Goal: Find specific page/section: Find specific page/section

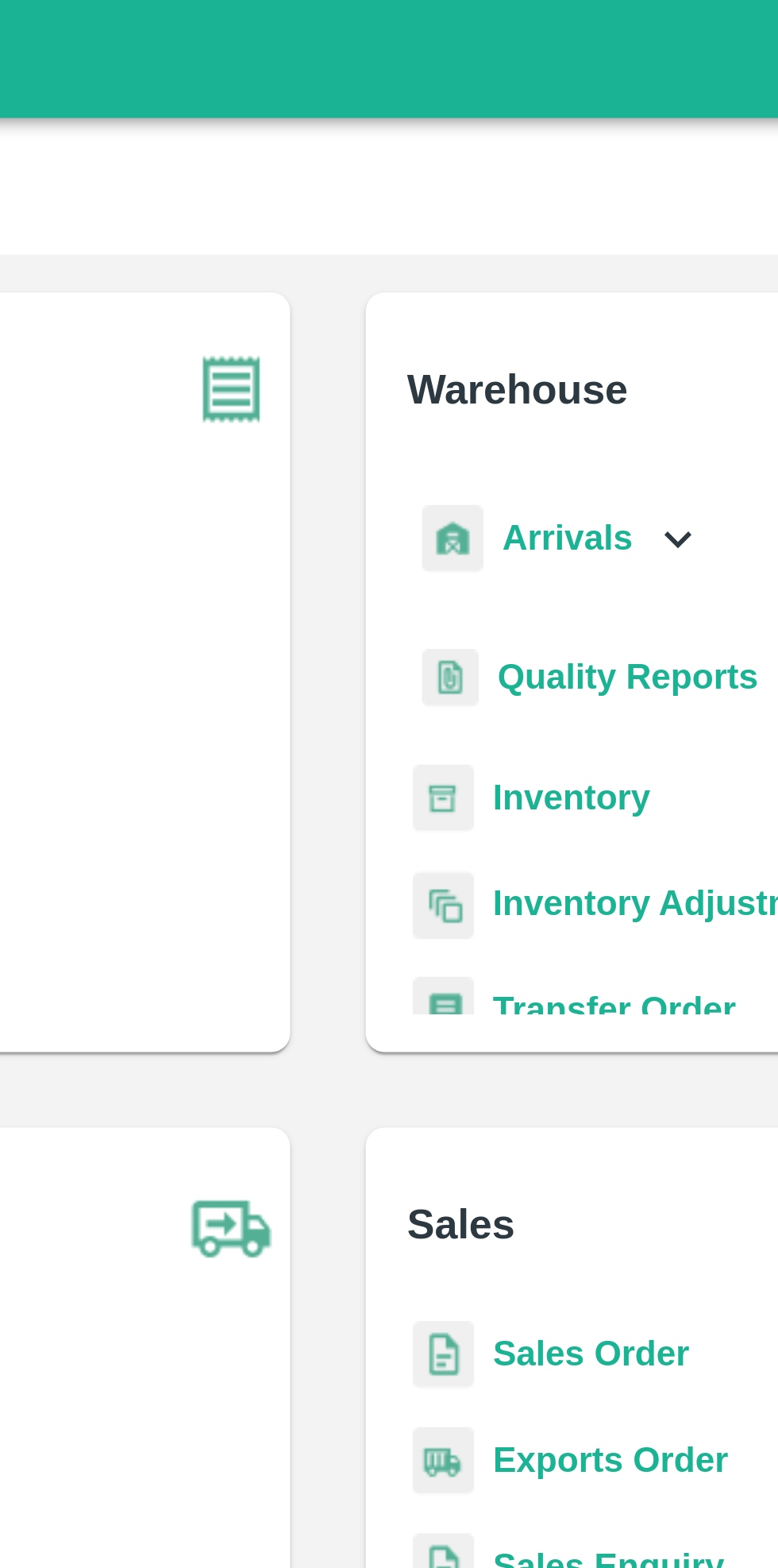
click at [474, 271] on b "Inventory" at bounding box center [471, 269] width 53 height 13
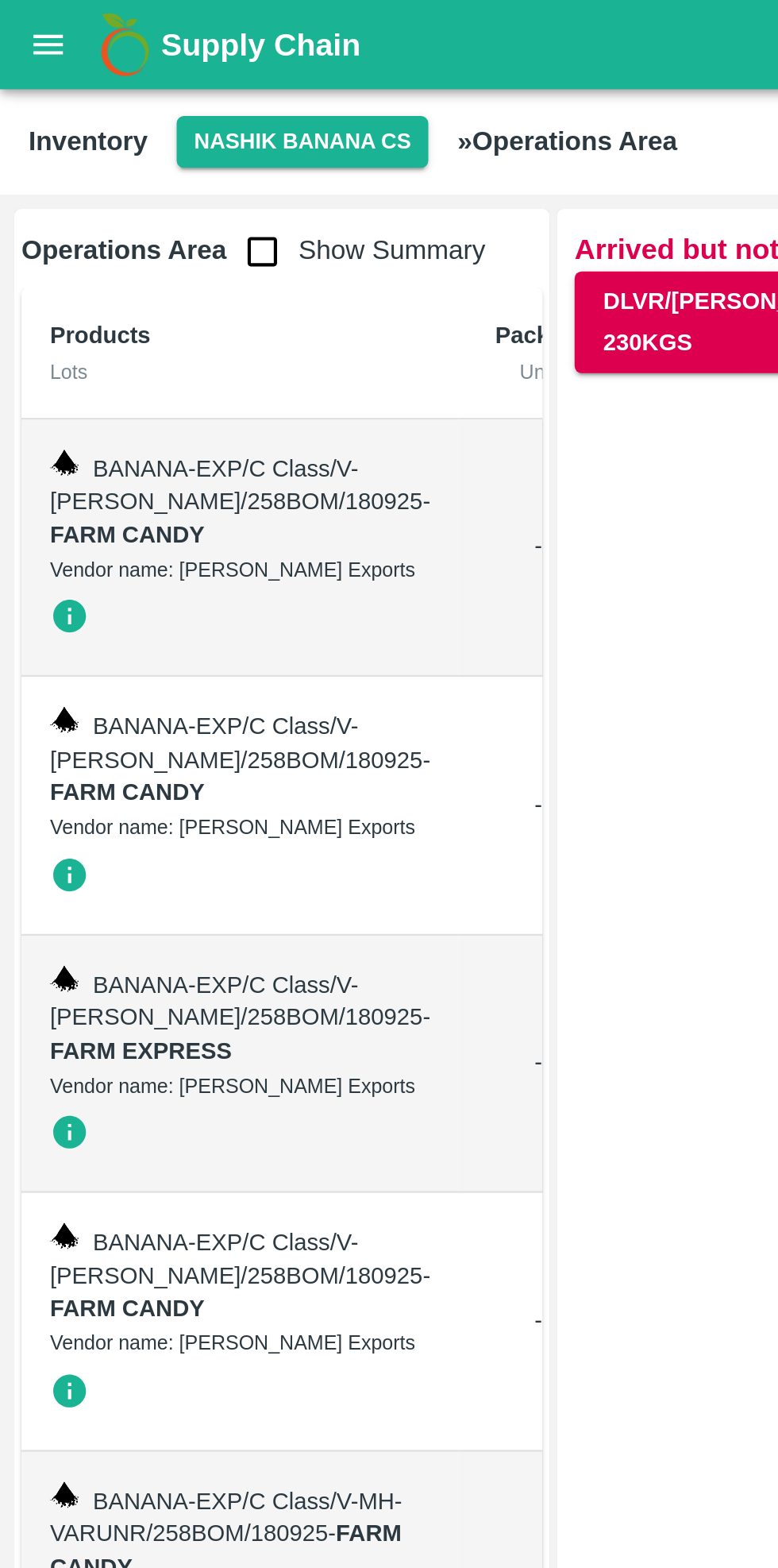
click at [114, 122] on input "checkbox" at bounding box center [116, 112] width 32 height 32
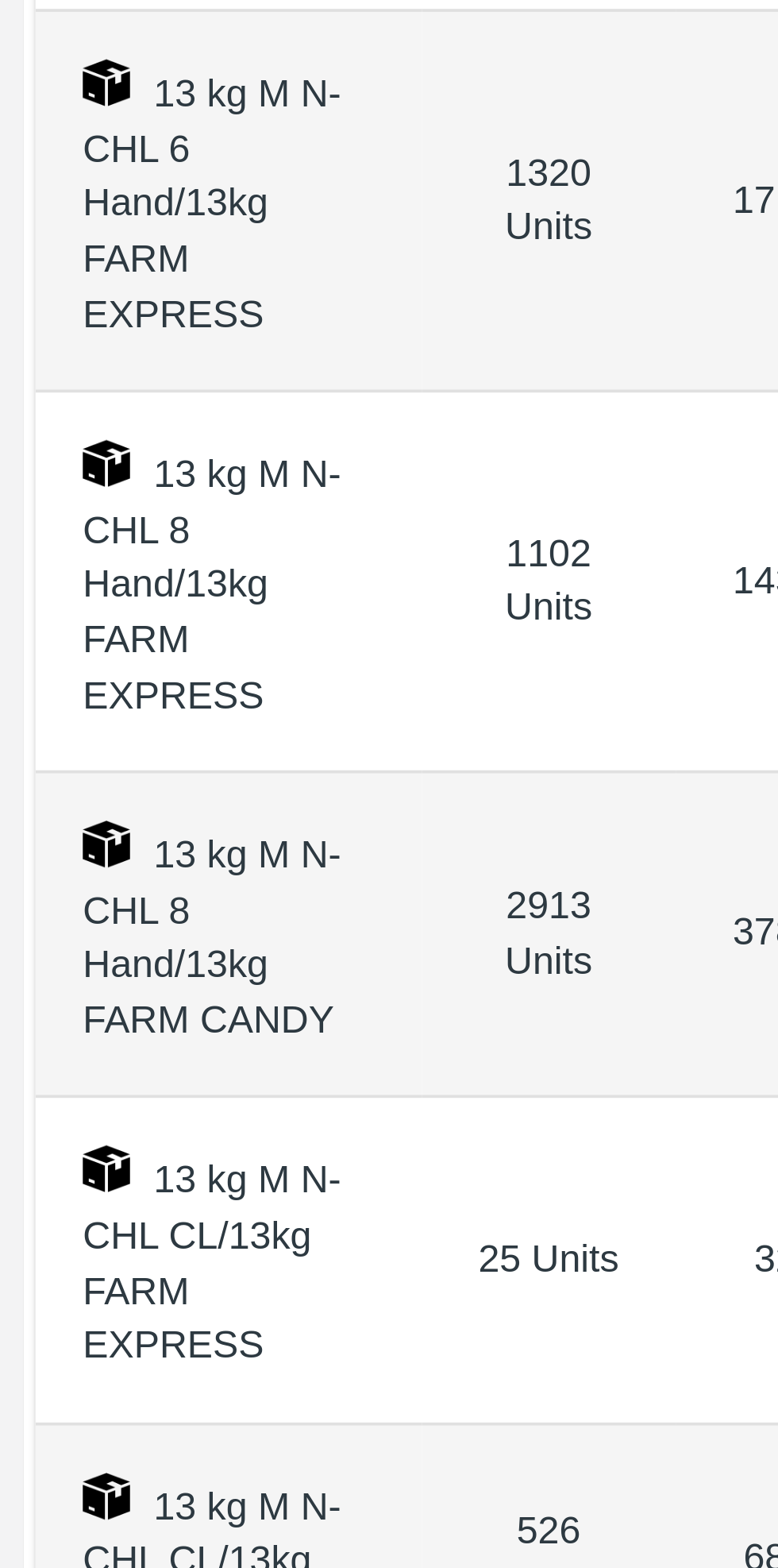
scroll to position [9, 0]
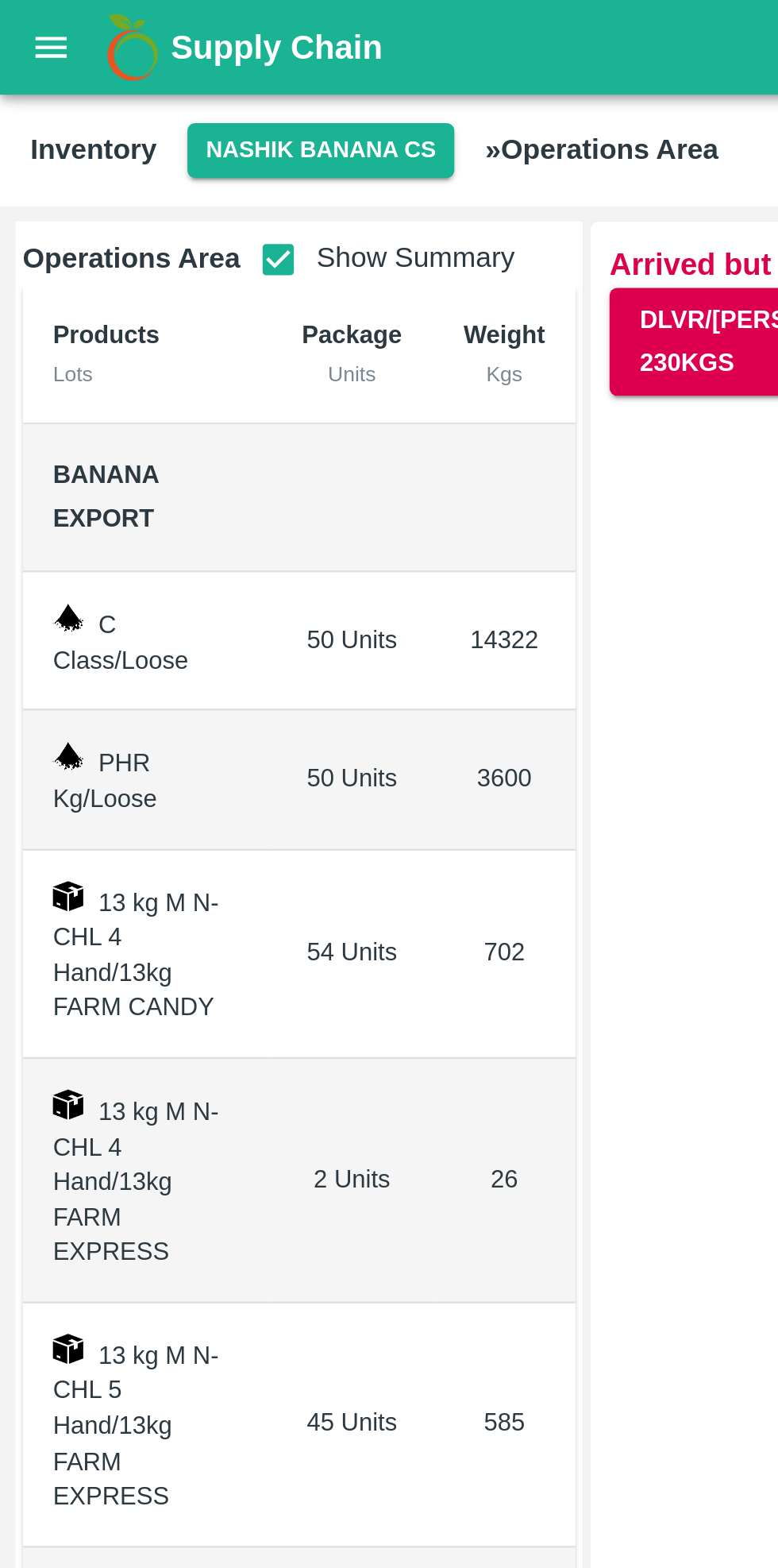
click at [110, 112] on input "checkbox" at bounding box center [116, 108] width 32 height 32
checkbox input "false"
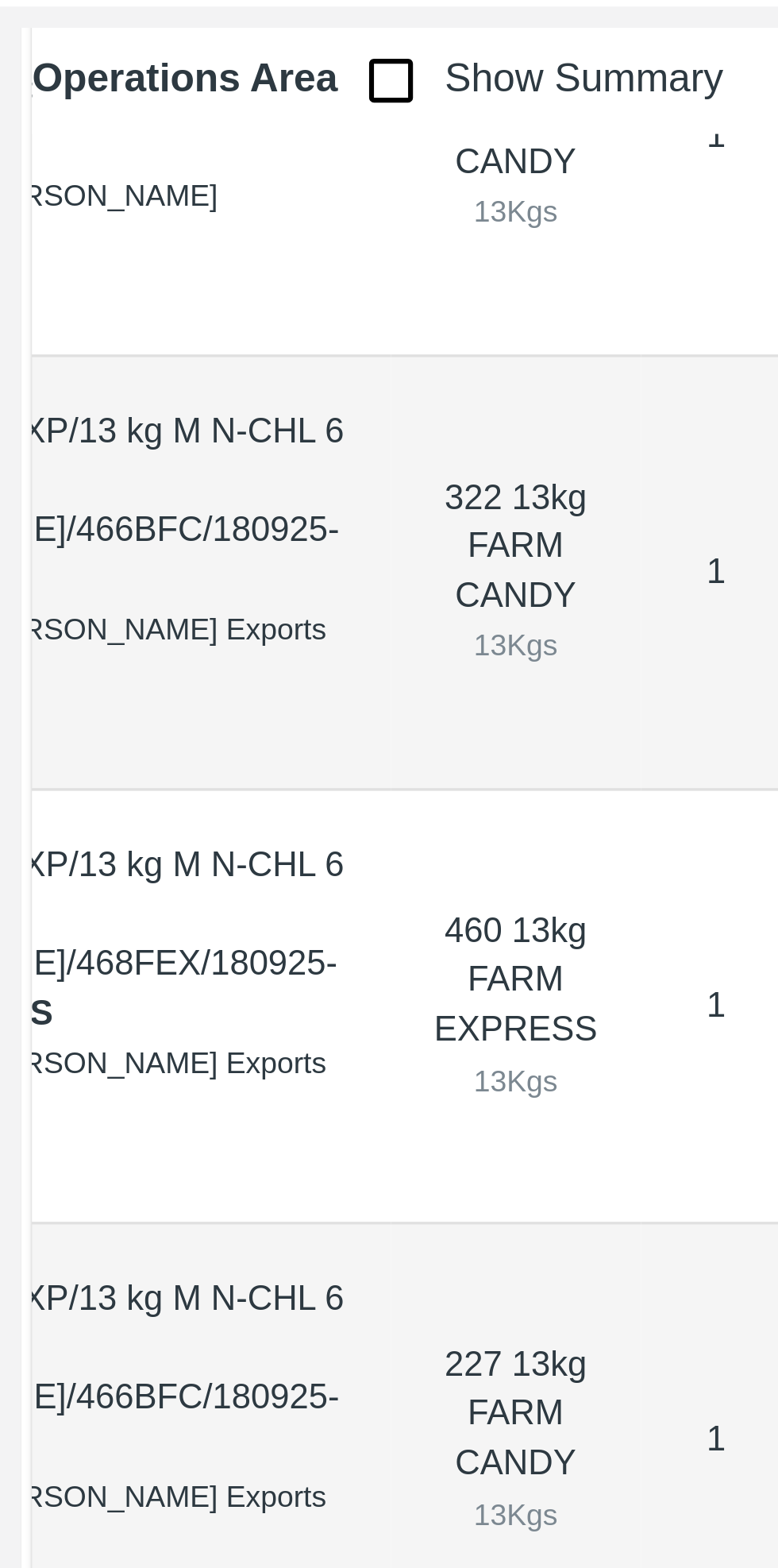
scroll to position [0, 167]
